Goal: Task Accomplishment & Management: Use online tool/utility

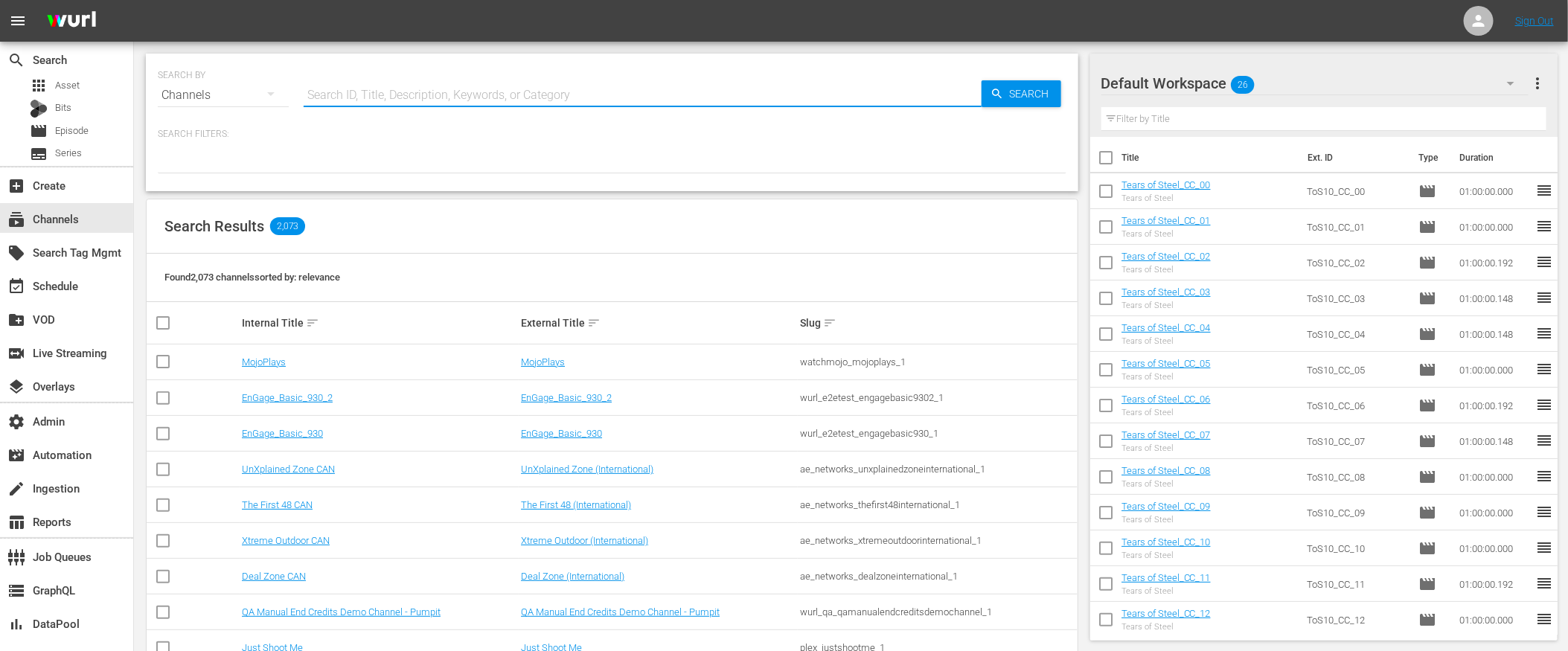
click at [419, 89] on input "text" at bounding box center [643, 95] width 678 height 36
type input "adops"
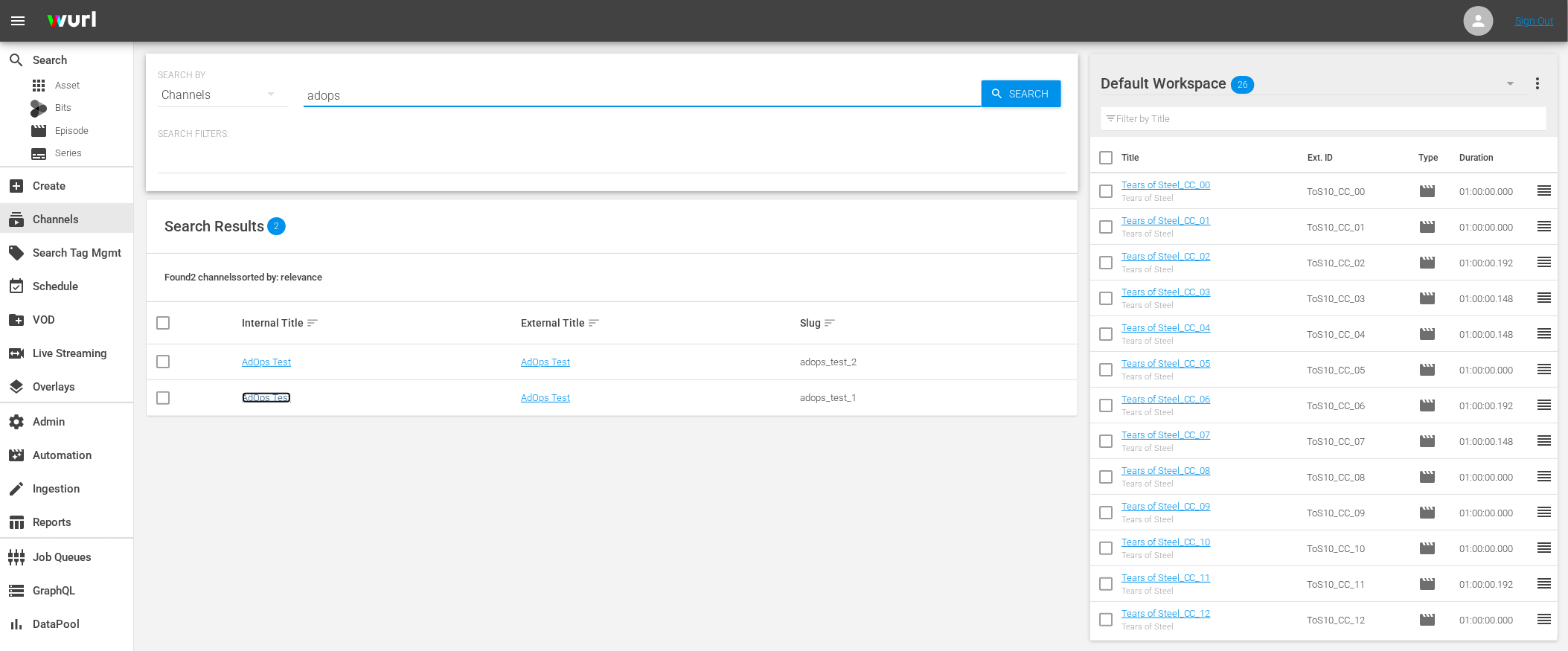
click at [285, 400] on link "AdOps Test" at bounding box center [266, 398] width 49 height 11
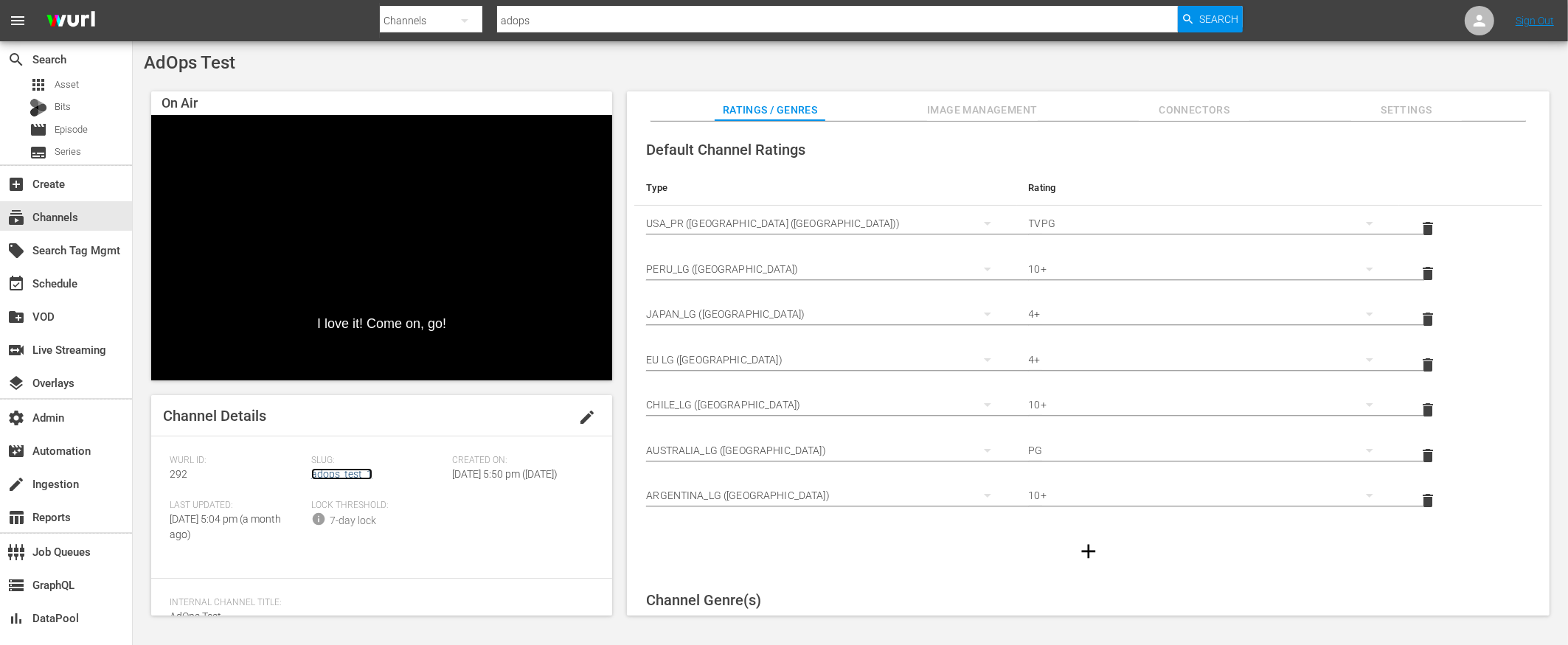
click at [329, 469] on link "adops_test_1" at bounding box center [341, 474] width 61 height 12
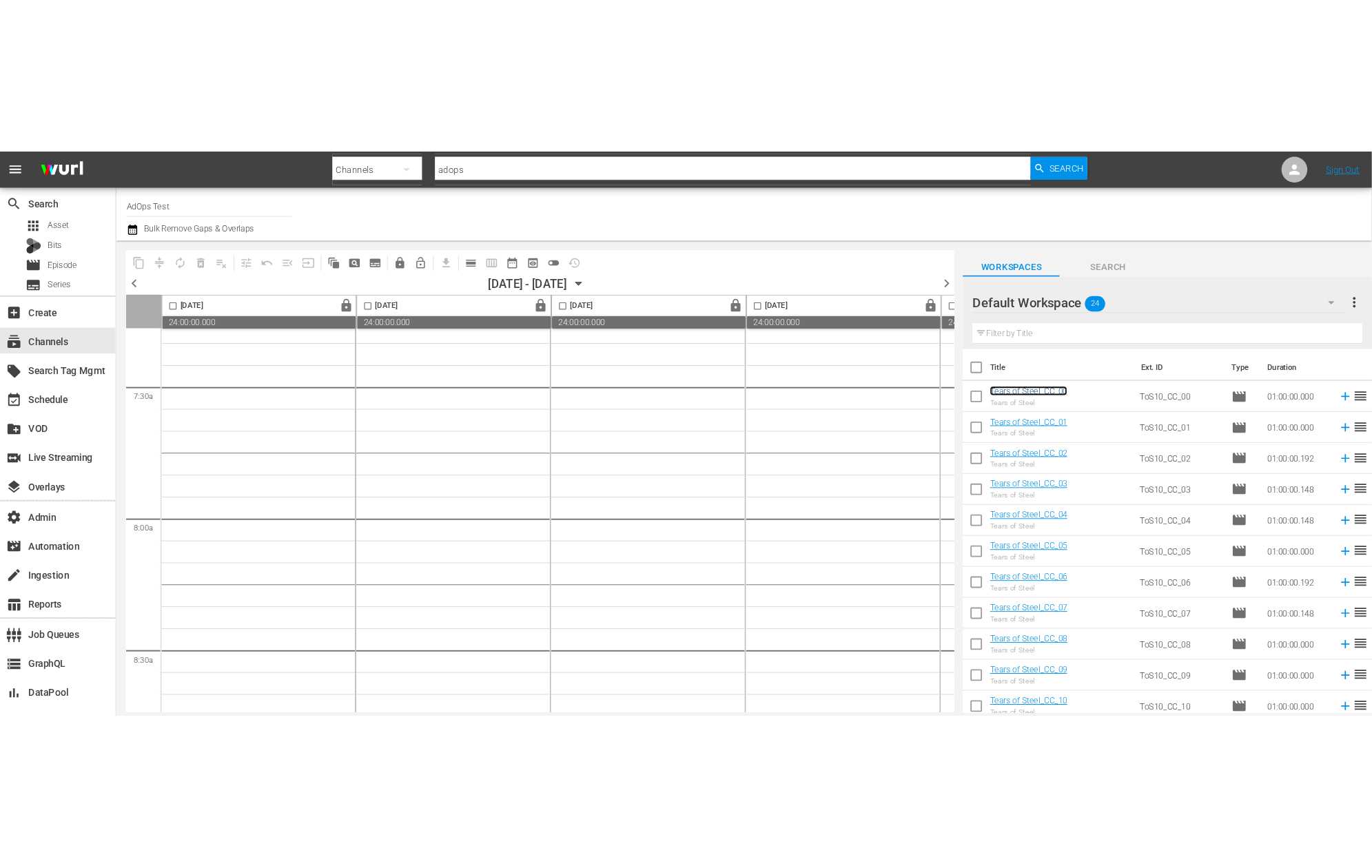
scroll to position [3168, 0]
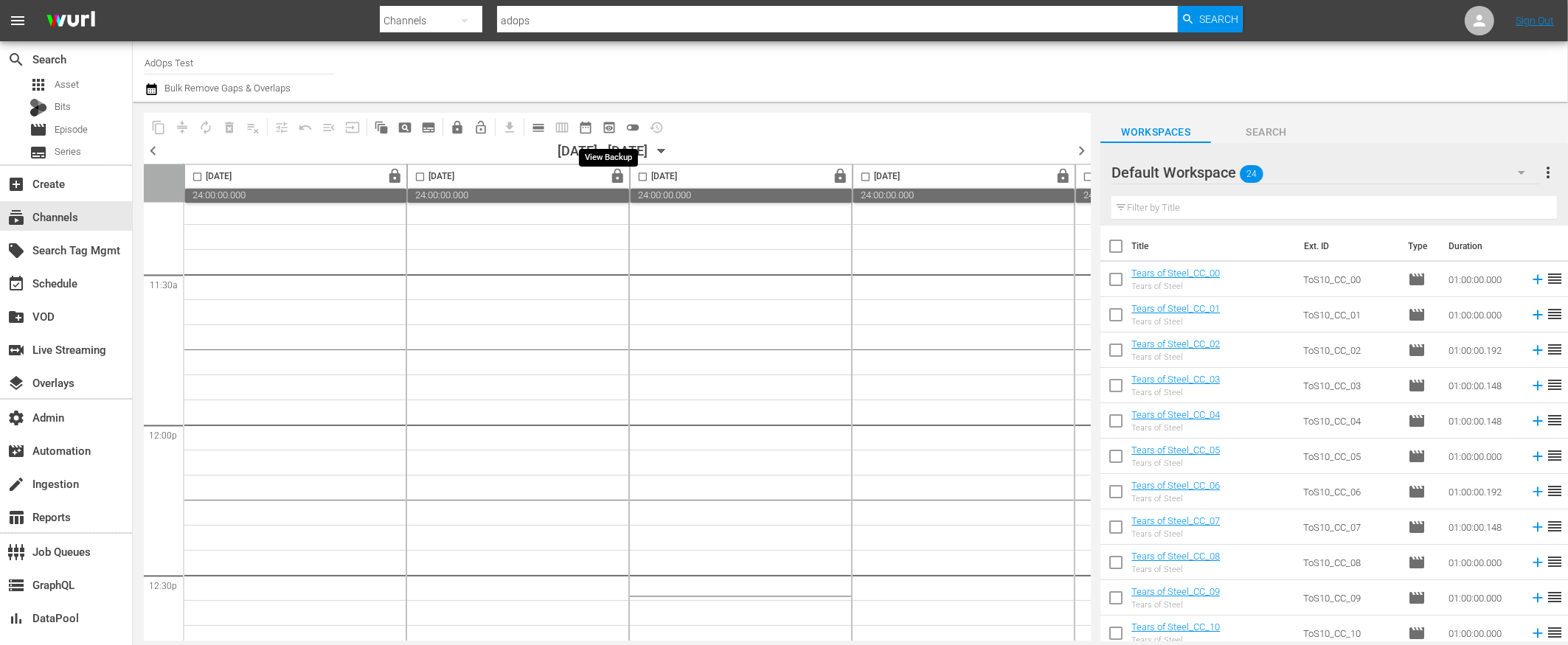
click at [615, 124] on span "preview_outlined" at bounding box center [609, 127] width 14 height 14
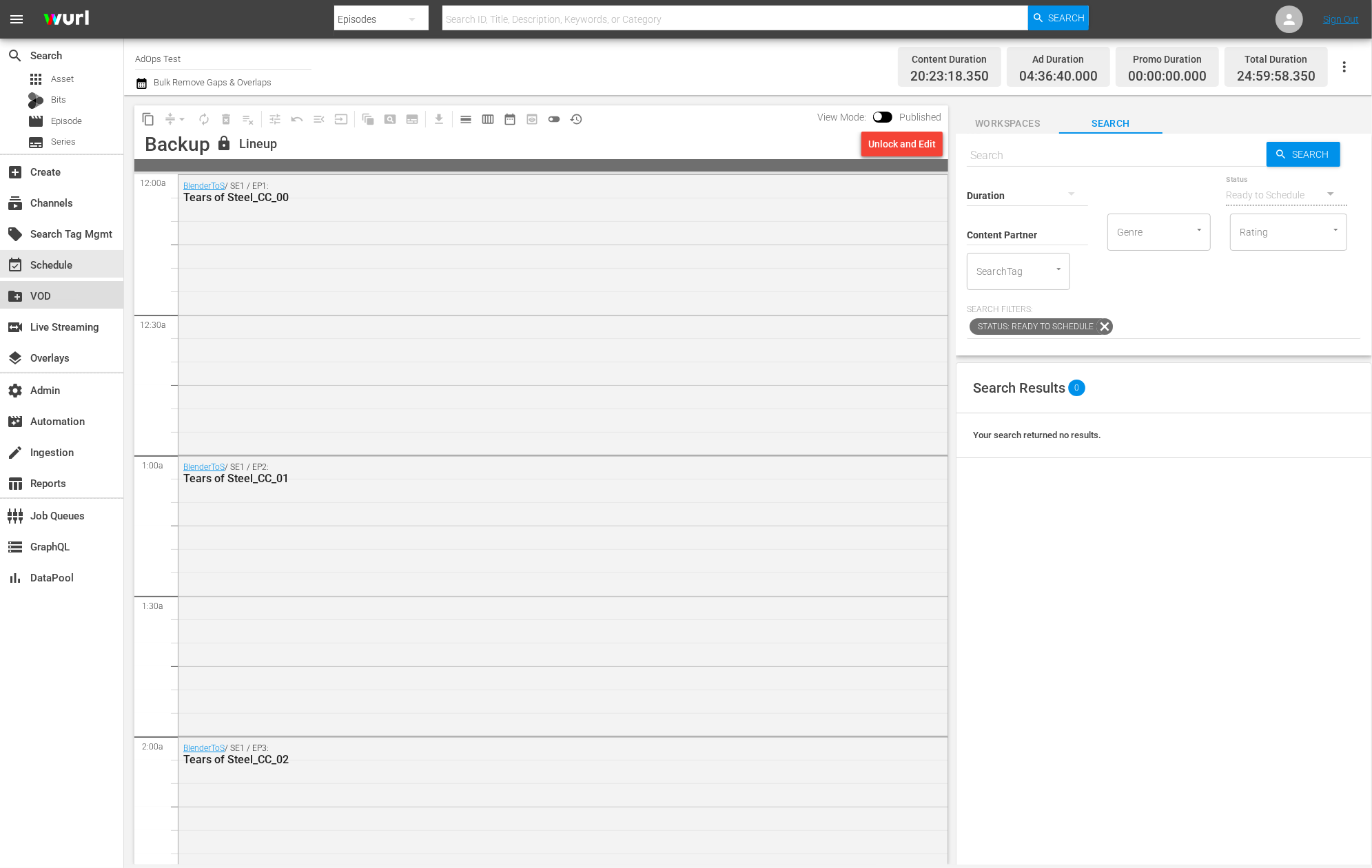
click at [57, 297] on div "create_new_folder VOD" at bounding box center [38, 293] width 77 height 13
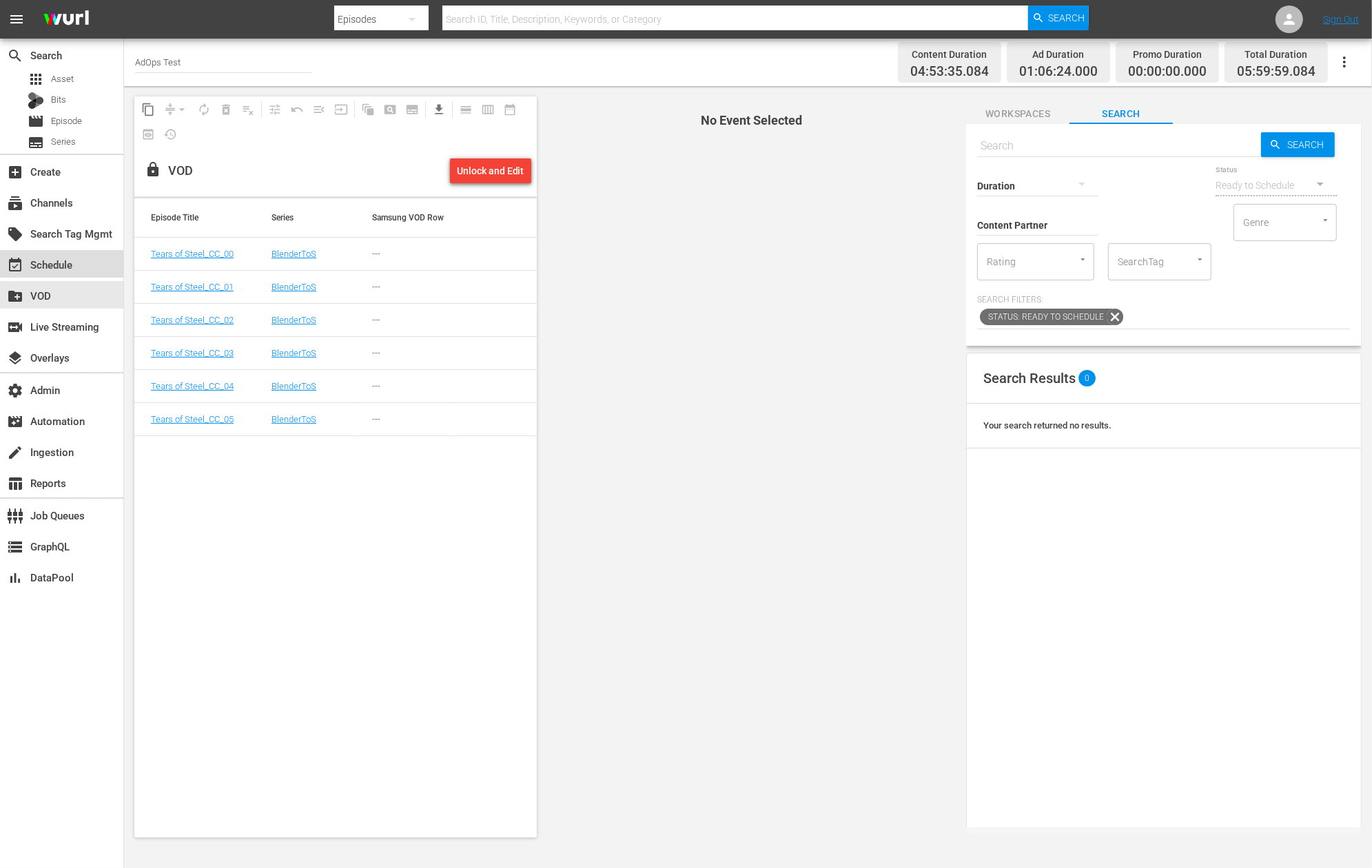
click at [35, 269] on div "event_available Schedule" at bounding box center [38, 262] width 77 height 13
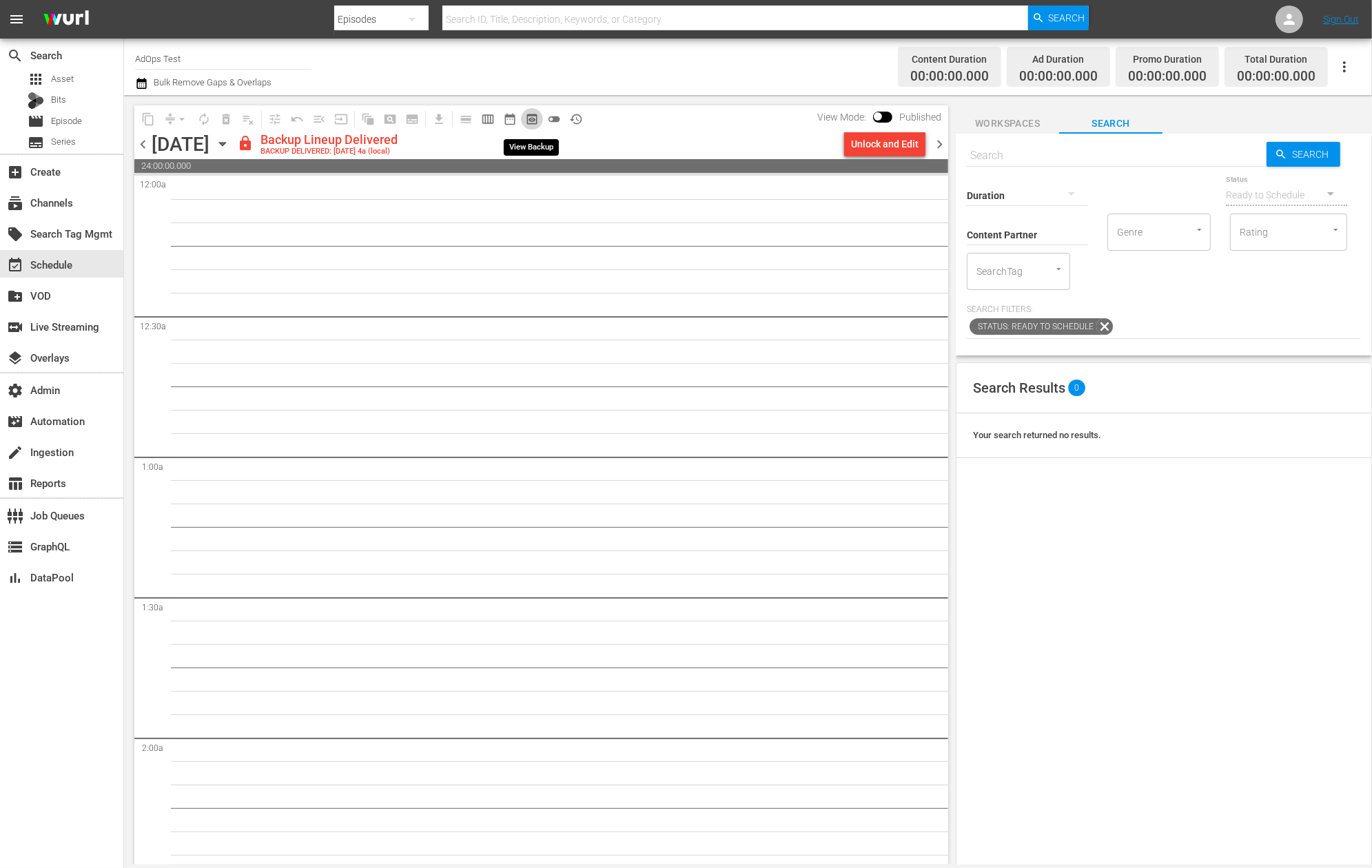
click at [530, 117] on span "preview_outlined" at bounding box center [531, 119] width 13 height 13
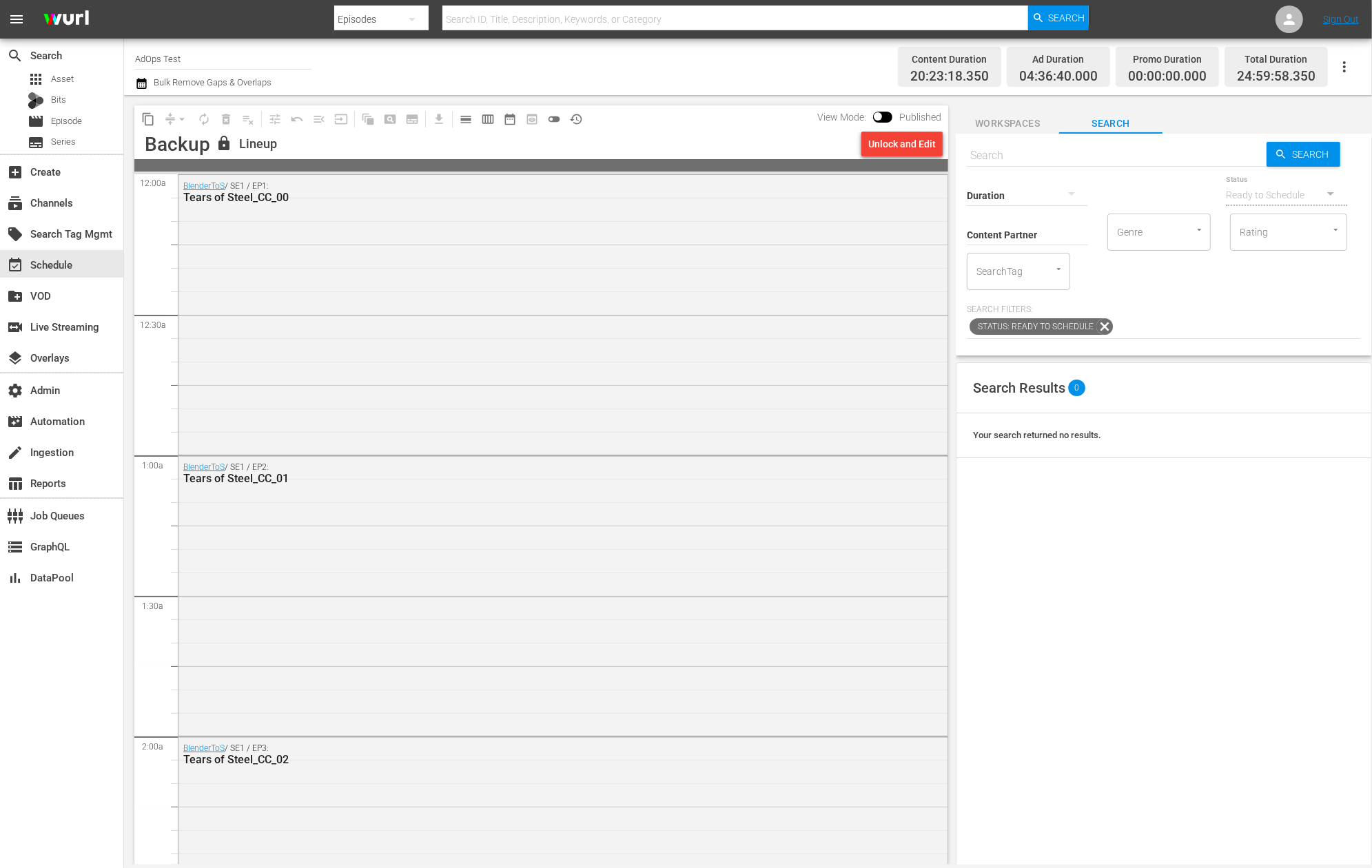
click at [1016, 118] on span "Workspaces" at bounding box center [1007, 123] width 103 height 17
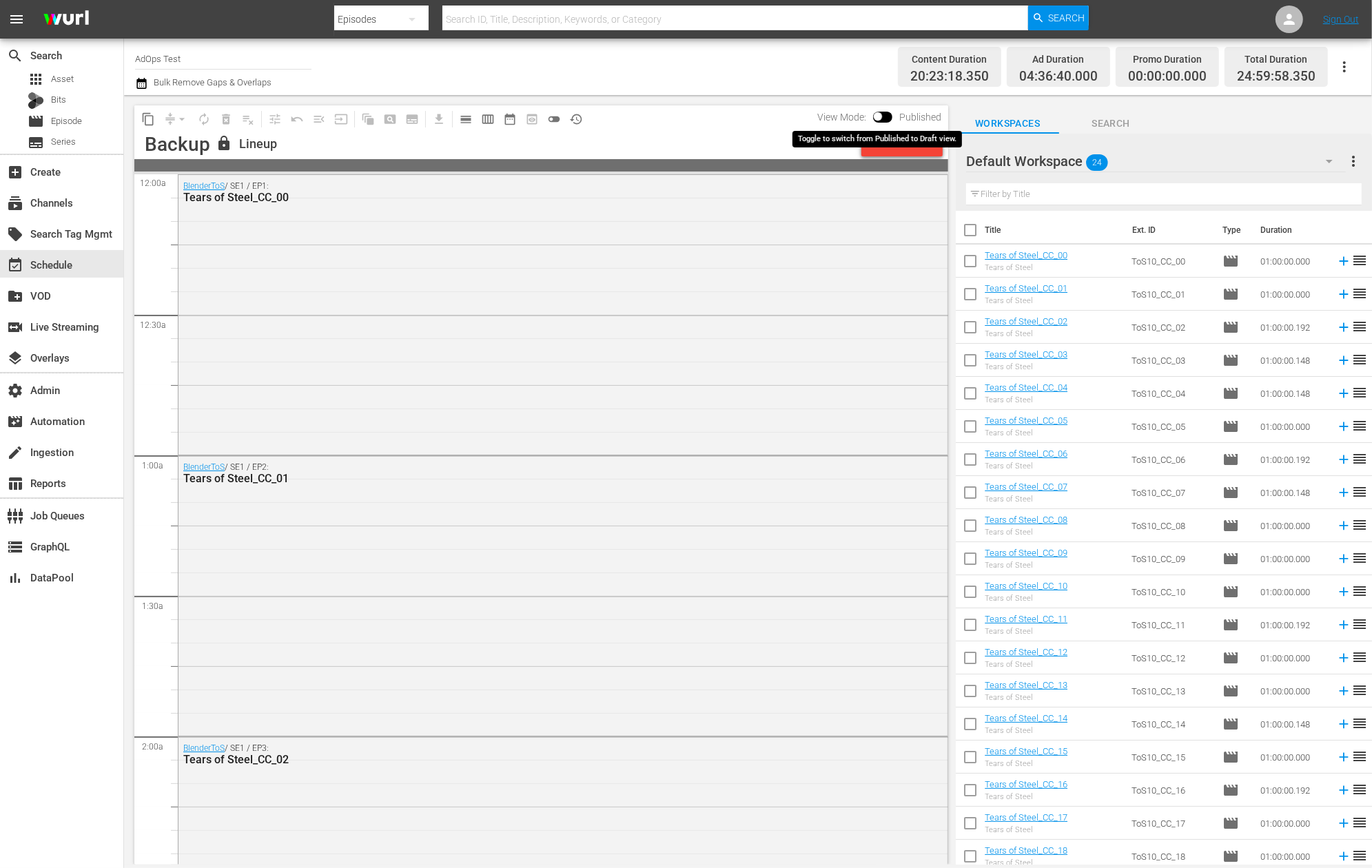
click at [879, 117] on input "checkbox" at bounding box center [877, 119] width 29 height 10
click at [894, 116] on input "checkbox" at bounding box center [894, 119] width 29 height 10
checkbox input "false"
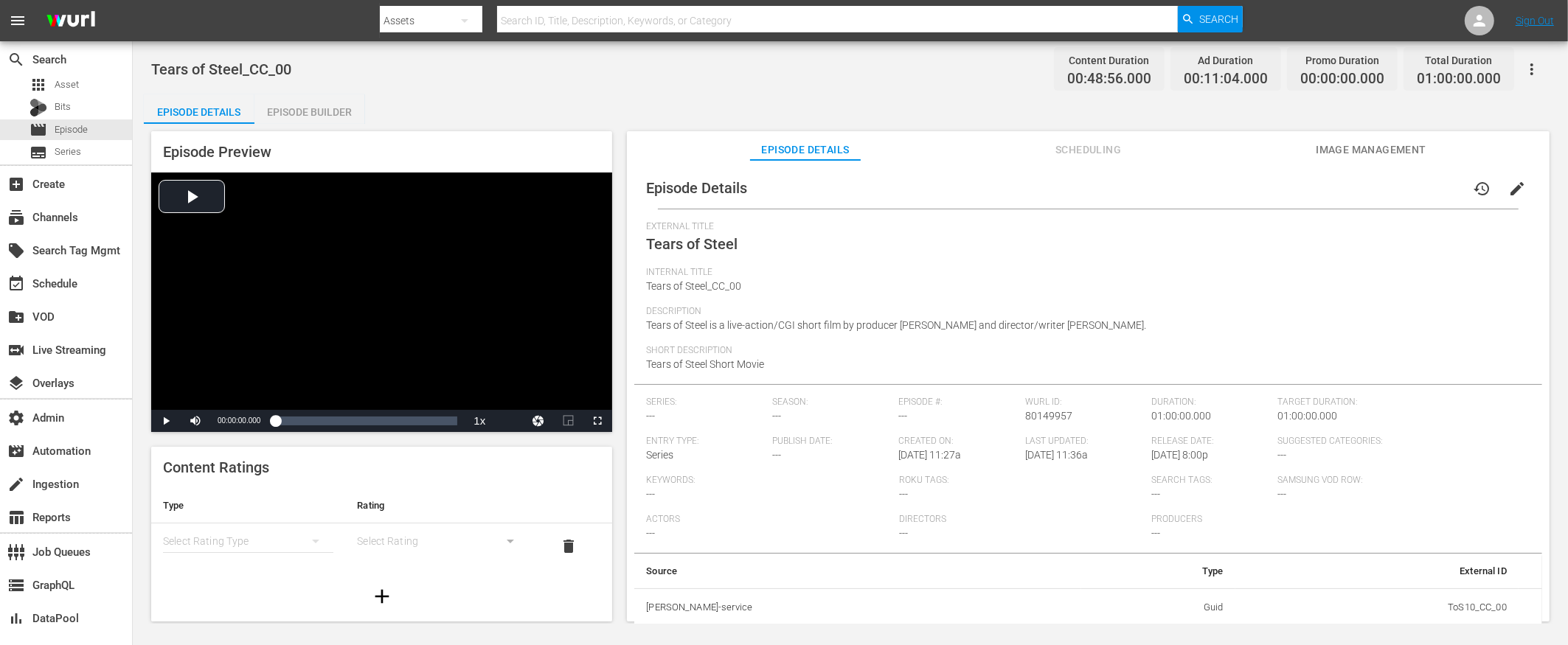
click at [312, 103] on div "Episode Builder" at bounding box center [310, 112] width 111 height 35
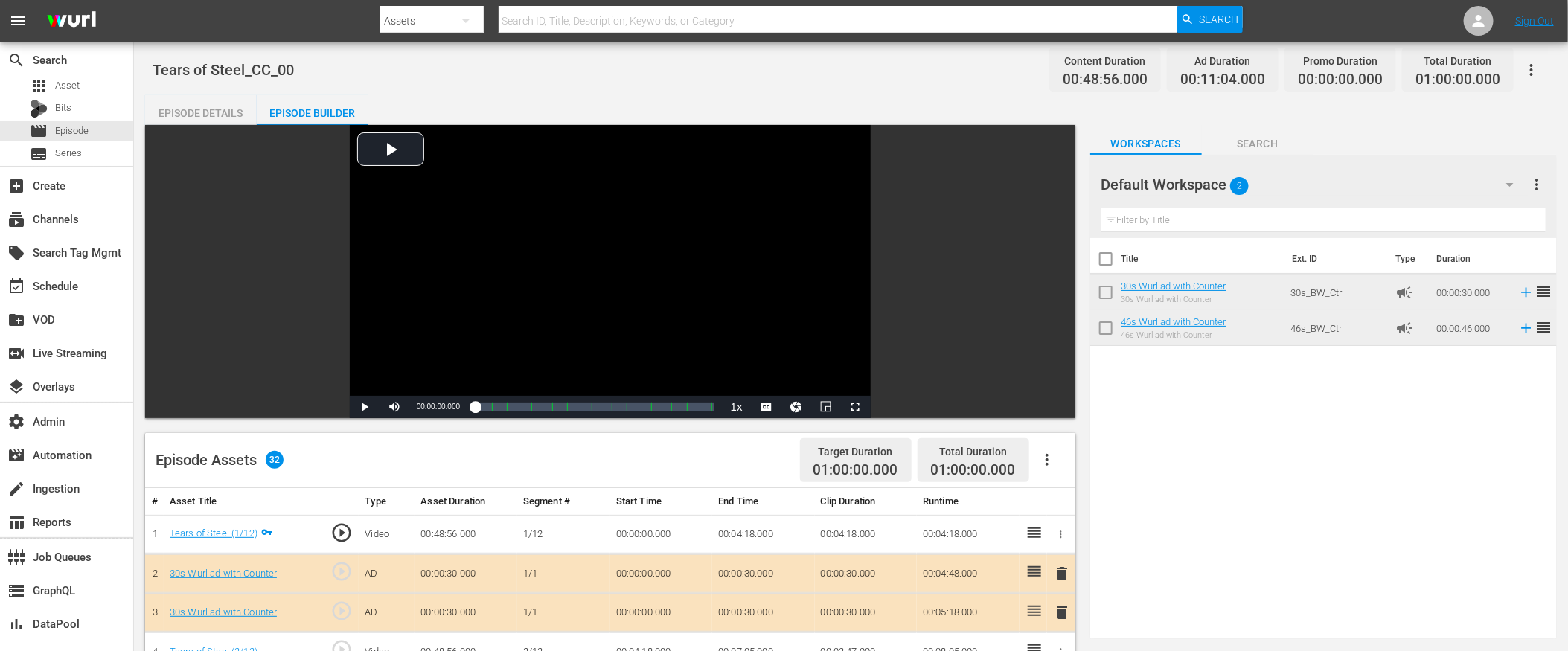
click at [1173, 226] on input "text" at bounding box center [1324, 220] width 445 height 23
click at [1251, 133] on button "Search" at bounding box center [1258, 140] width 112 height 30
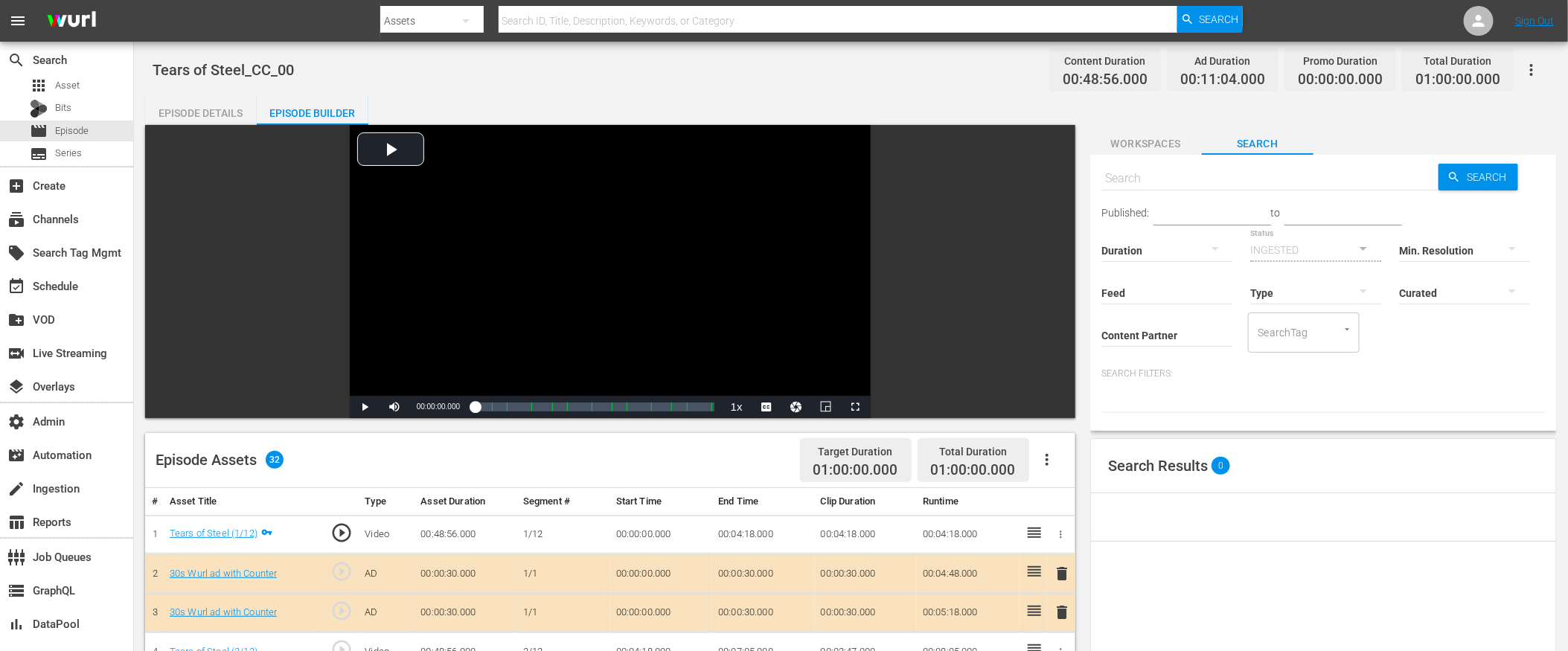
click at [1250, 314] on div at bounding box center [1316, 293] width 131 height 42
click at [1155, 424] on div "Promo" at bounding box center [1168, 428] width 131 height 23
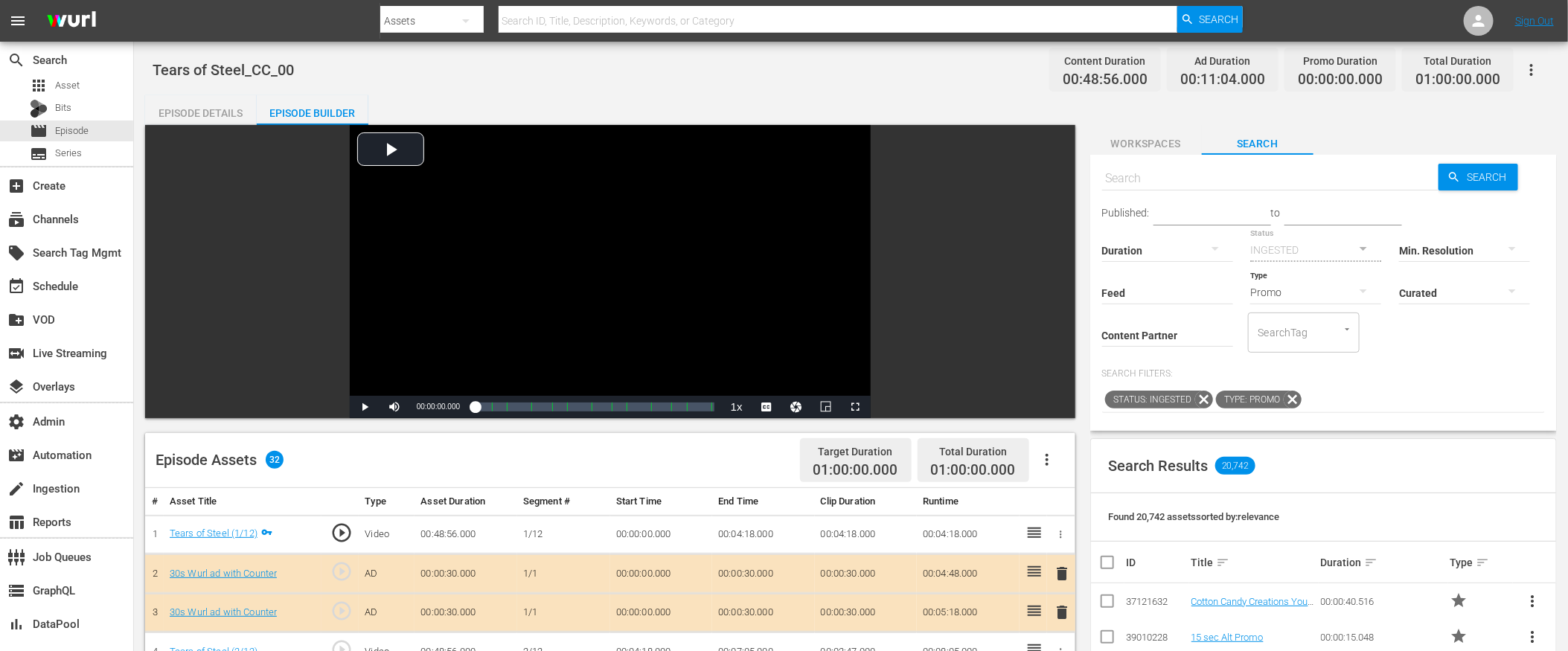
click at [1188, 255] on div at bounding box center [1168, 251] width 131 height 42
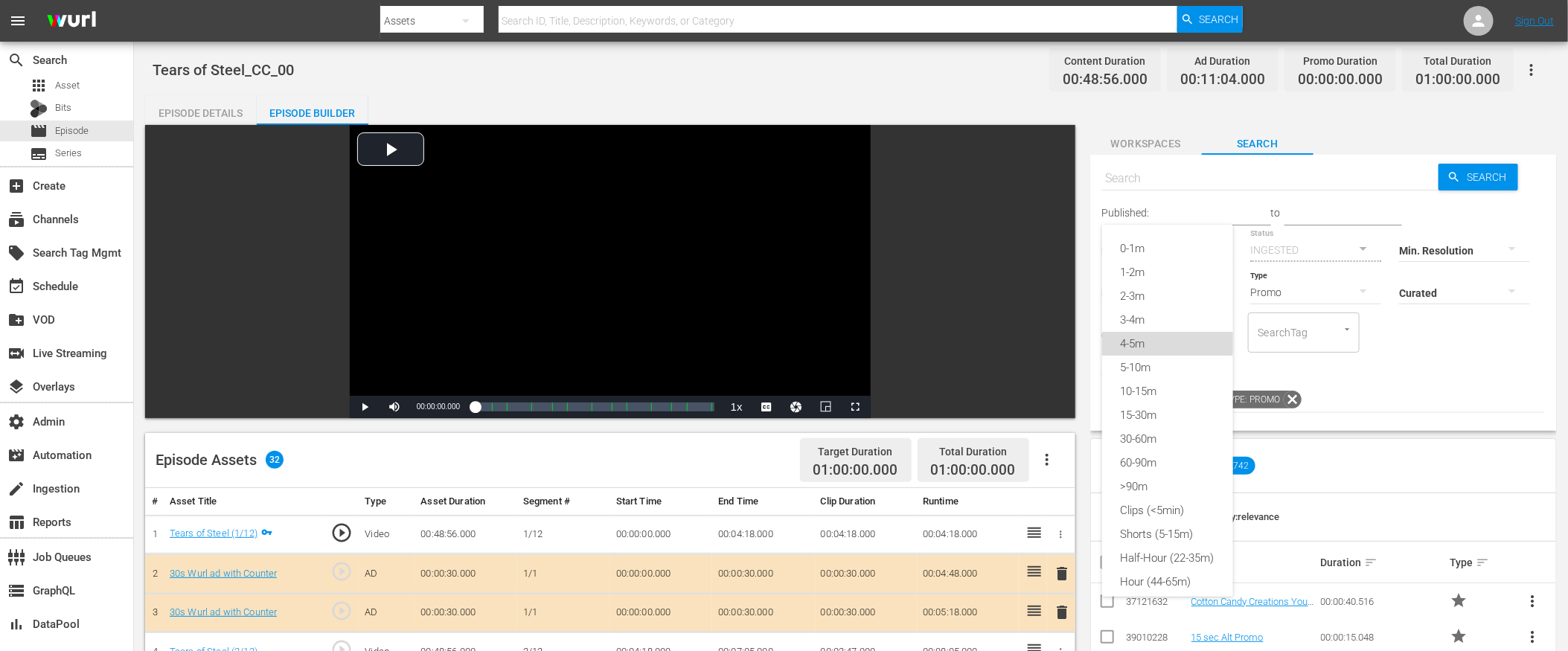
click at [1142, 334] on div "4-5m" at bounding box center [1168, 344] width 131 height 23
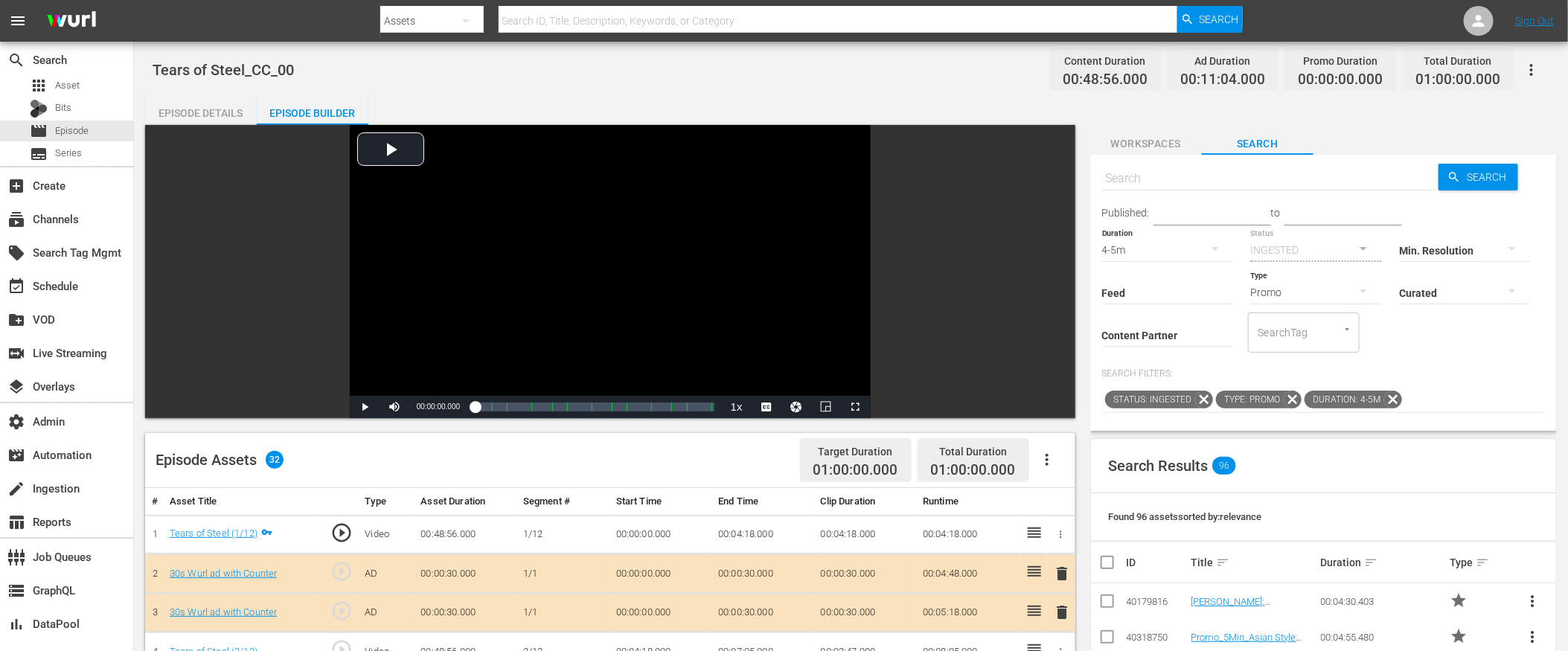
click at [208, 108] on div "Episode Details" at bounding box center [201, 113] width 112 height 36
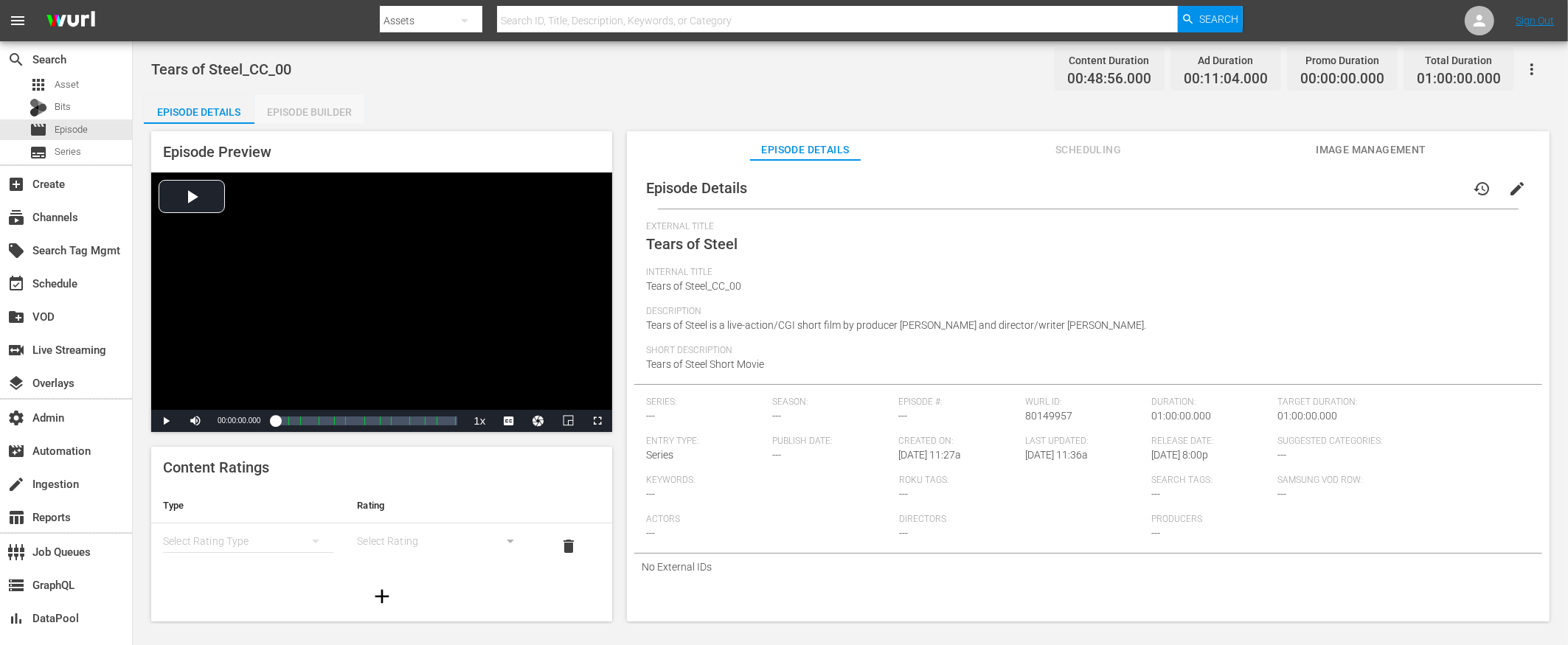
click at [308, 106] on div "Episode Builder" at bounding box center [310, 112] width 111 height 35
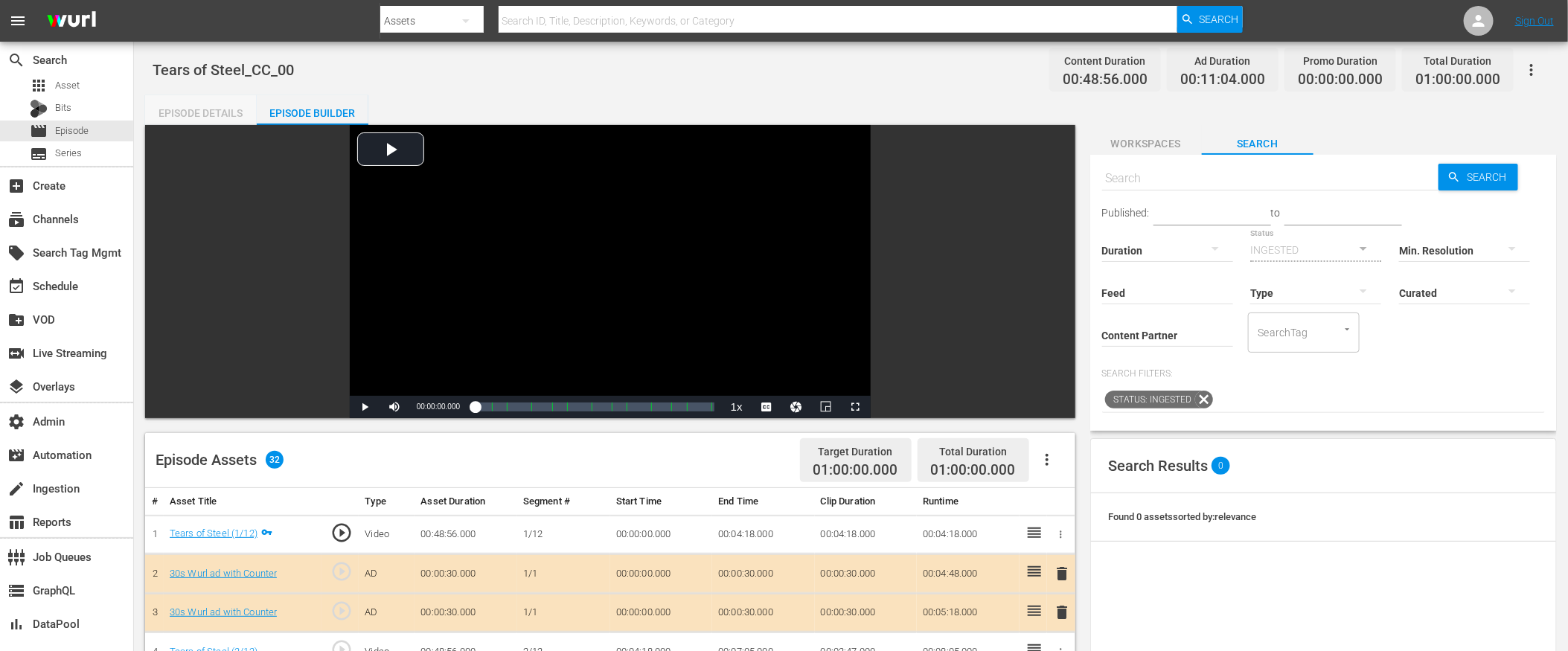
click at [225, 111] on div "Episode Details" at bounding box center [201, 113] width 112 height 36
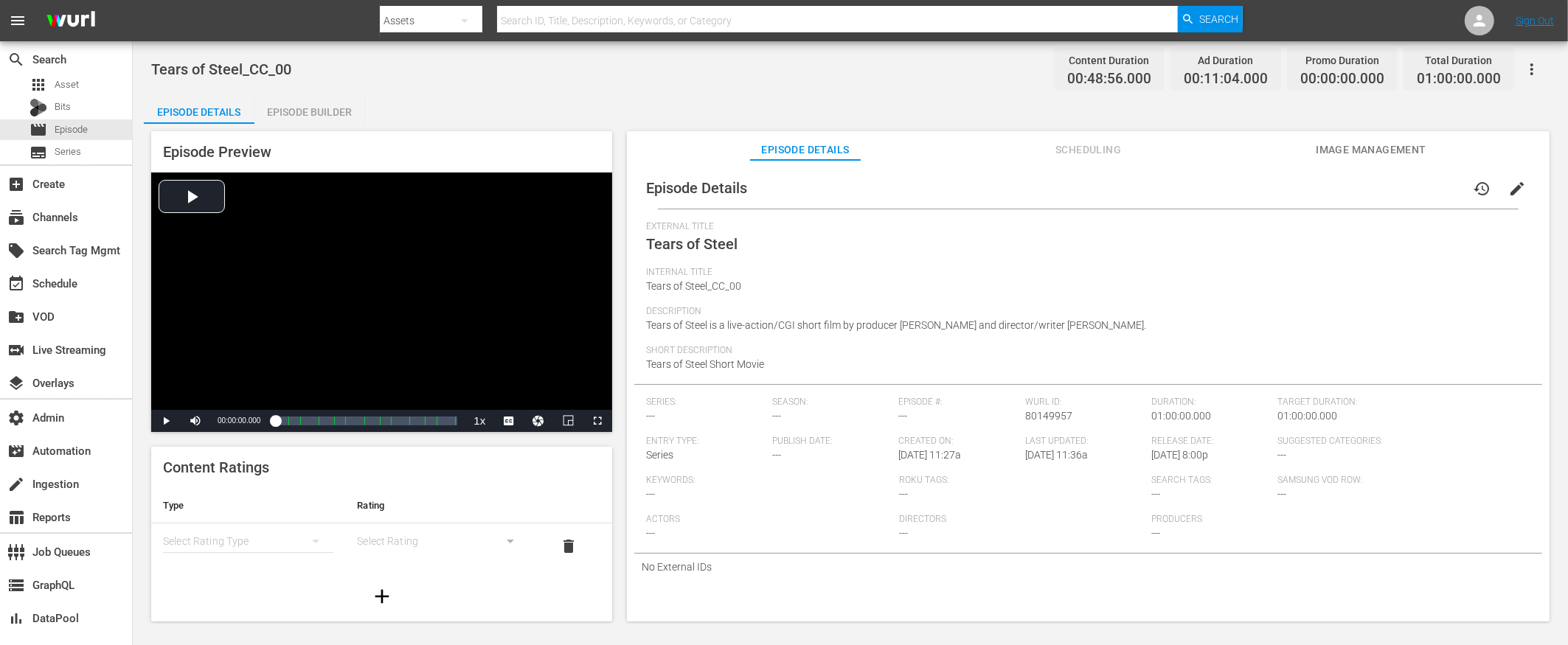
click at [298, 123] on div "Episode Builder" at bounding box center [310, 112] width 111 height 35
